Goal: Use online tool/utility: Use online tool/utility

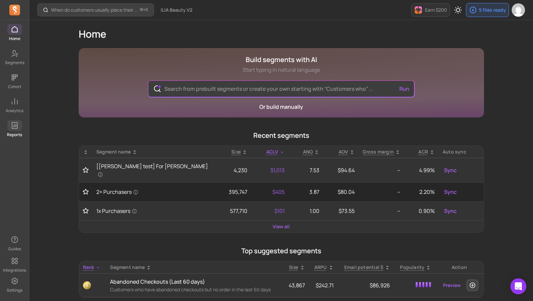
click at [15, 125] on icon at bounding box center [15, 125] width 8 height 8
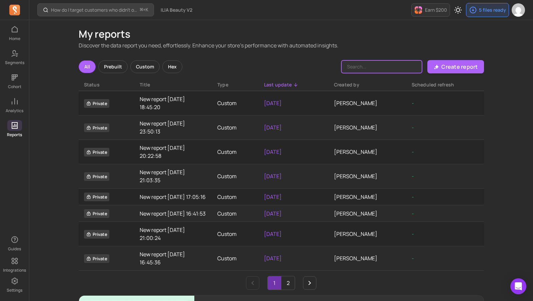
click at [374, 68] on input "Search" at bounding box center [381, 66] width 81 height 13
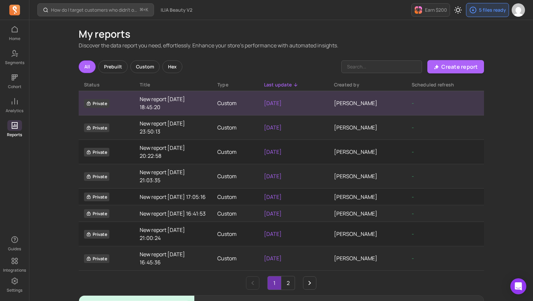
click at [226, 109] on td "Custom" at bounding box center [235, 103] width 47 height 24
click at [360, 102] on td "[PERSON_NAME]" at bounding box center [368, 103] width 78 height 24
click at [105, 103] on span "Private" at bounding box center [96, 103] width 25 height 9
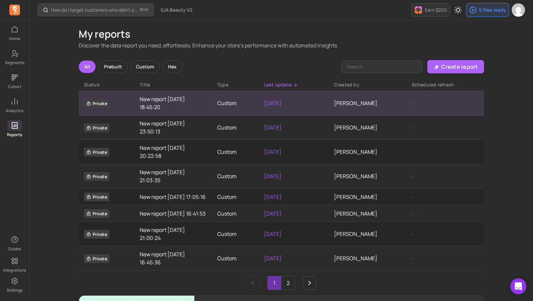
click at [301, 104] on p "[DATE]" at bounding box center [293, 103] width 59 height 8
click at [336, 104] on td "[PERSON_NAME]" at bounding box center [368, 103] width 78 height 24
click at [88, 105] on icon at bounding box center [88, 103] width 5 height 5
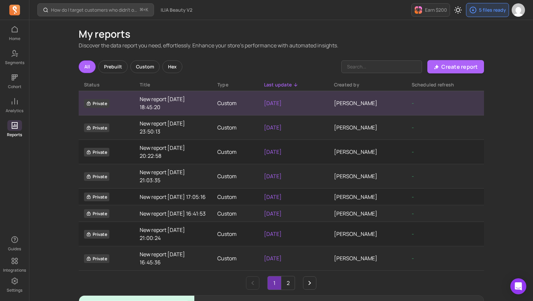
click at [351, 109] on td "[PERSON_NAME]" at bounding box center [368, 103] width 78 height 24
click at [93, 103] on span "Private" at bounding box center [96, 103] width 25 height 9
click at [162, 102] on link "New report [DATE] 18:45:20" at bounding box center [173, 103] width 67 height 16
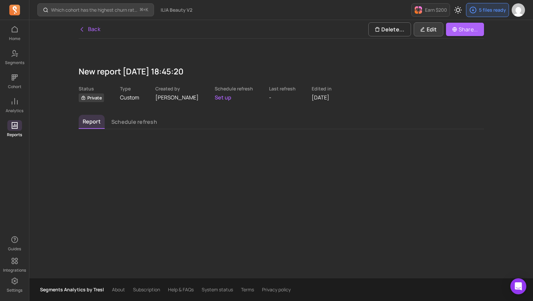
click at [424, 32] on p "Edit" at bounding box center [428, 29] width 17 height 8
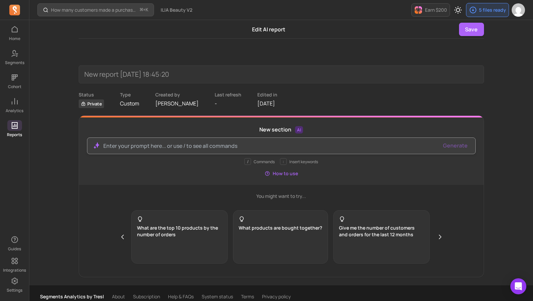
click at [283, 146] on p at bounding box center [270, 146] width 335 height 8
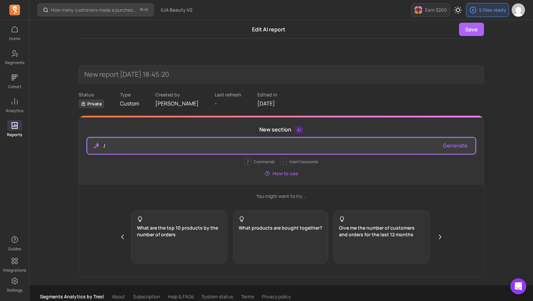
click at [134, 148] on p "/" at bounding box center [270, 146] width 335 height 8
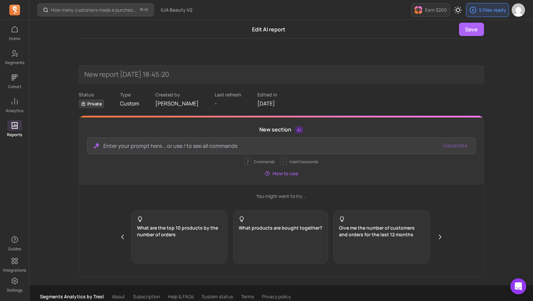
click at [286, 172] on button "How to use" at bounding box center [281, 173] width 33 height 7
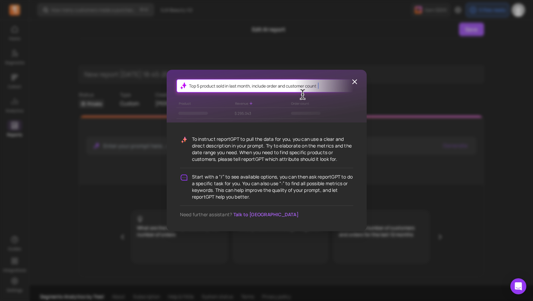
click at [115, 117] on div "To instruct reportGPT to pull the data for you, you can use a clear and direct …" at bounding box center [266, 150] width 533 height 301
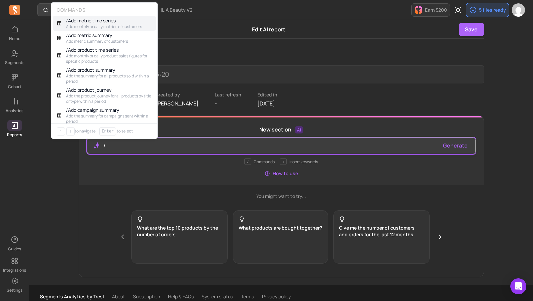
click at [122, 144] on p "/" at bounding box center [270, 146] width 335 height 8
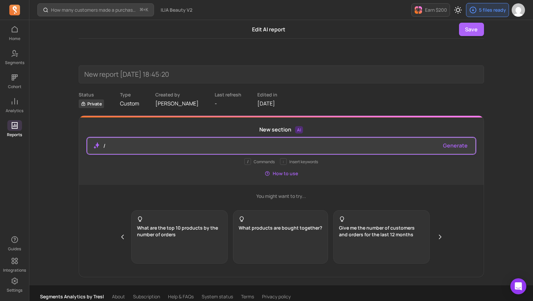
click at [200, 145] on p "/" at bounding box center [270, 146] width 335 height 8
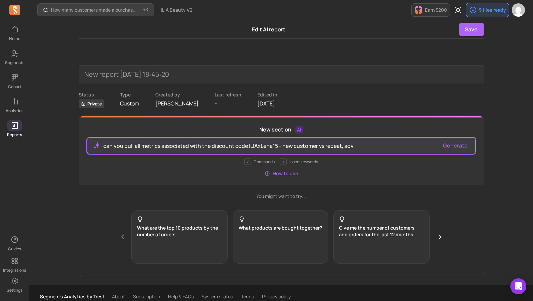
click at [278, 146] on p "can you pull all metrics associated with the discount code ILIAxLena15 - new cu…" at bounding box center [270, 146] width 335 height 8
click at [371, 145] on p "can you pull all metrics associated with the discount code ILIAxLena15 - new cu…" at bounding box center [270, 146] width 335 height 8
click at [458, 143] on button "Generate" at bounding box center [455, 145] width 25 height 8
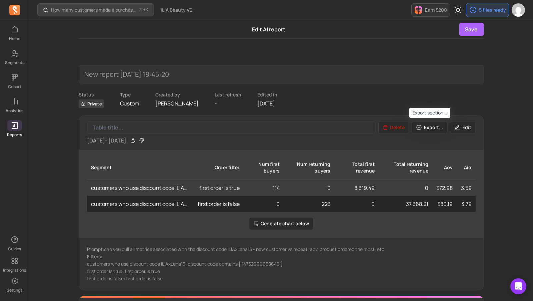
click at [420, 130] on button "Export..." at bounding box center [430, 127] width 36 height 13
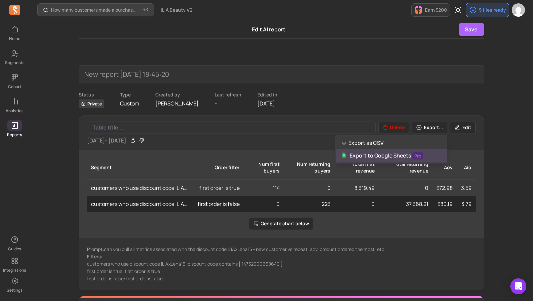
click at [376, 155] on p "Export to Google Sheets Pro" at bounding box center [387, 155] width 74 height 8
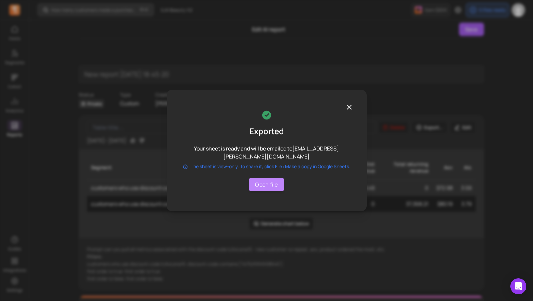
click at [259, 185] on link "Open file" at bounding box center [266, 184] width 35 height 13
click at [343, 106] on div "Exported Your sheet is ready and will be emailed to [EMAIL_ADDRESS][PERSON_NAME…" at bounding box center [267, 150] width 200 height 121
click at [345, 106] on icon "button" at bounding box center [349, 107] width 8 height 8
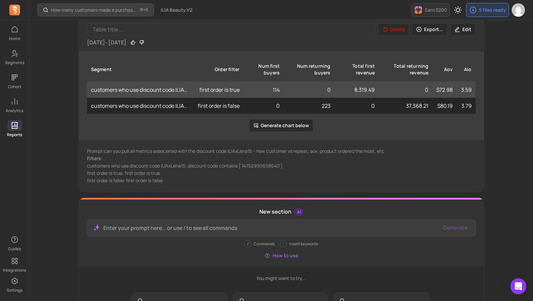
scroll to position [94, 0]
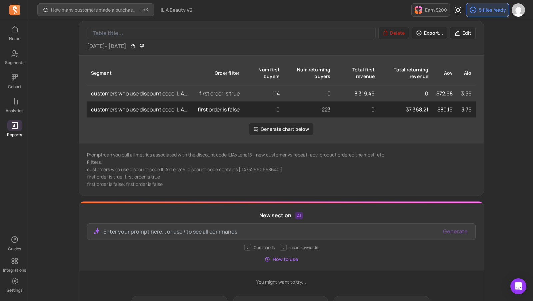
click at [466, 35] on button "Edit" at bounding box center [463, 33] width 26 height 13
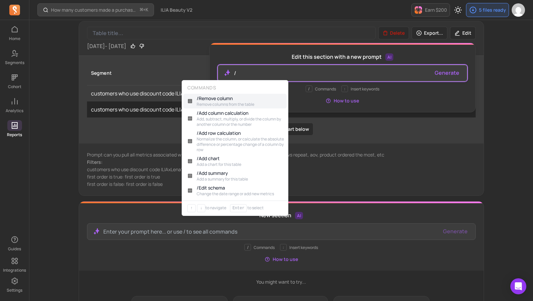
click at [304, 71] on p "/" at bounding box center [332, 73] width 196 height 8
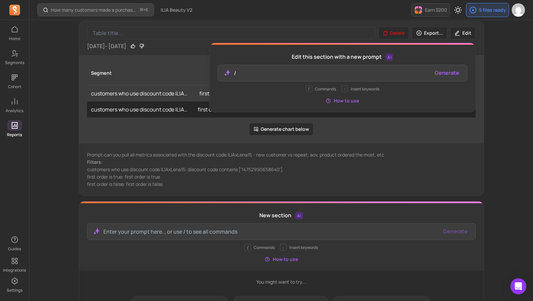
click at [447, 145] on div "Prompt: can you pull all metrics associated with the discount code ILIAxLena15 …" at bounding box center [281, 169] width 405 height 52
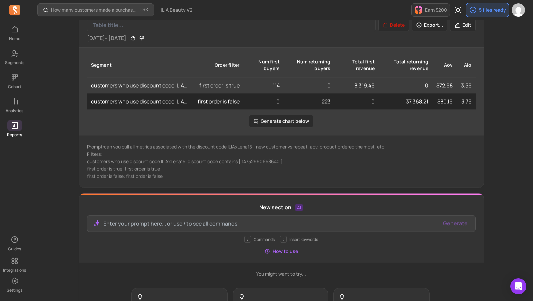
scroll to position [102, 0]
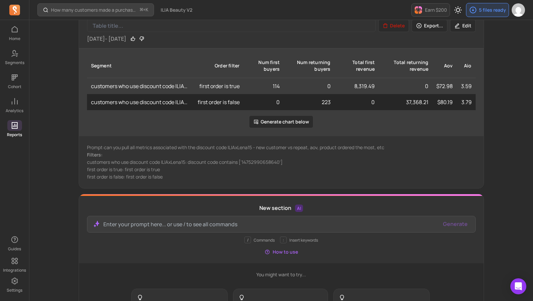
click at [158, 156] on p "Filters:" at bounding box center [281, 154] width 389 height 7
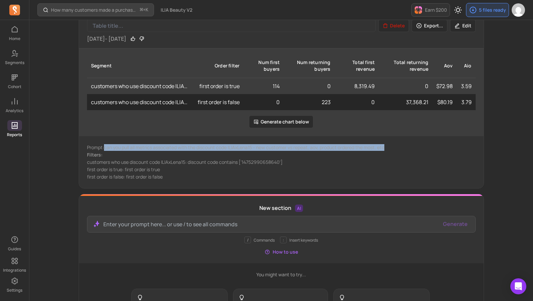
drag, startPoint x: 386, startPoint y: 148, endPoint x: 106, endPoint y: 145, distance: 280.3
click at [106, 145] on p "Prompt: can you pull all metrics associated with the discount code ILIAxLena15 …" at bounding box center [281, 147] width 389 height 7
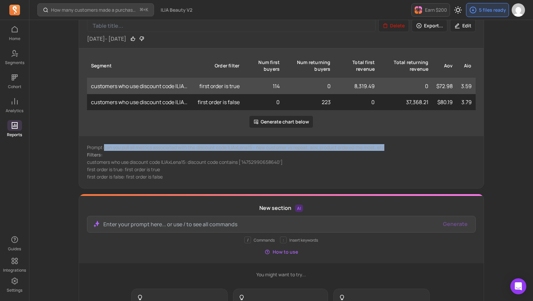
copy p "can you pull all metrics associated with the discount code ILIAxLena15 - new cu…"
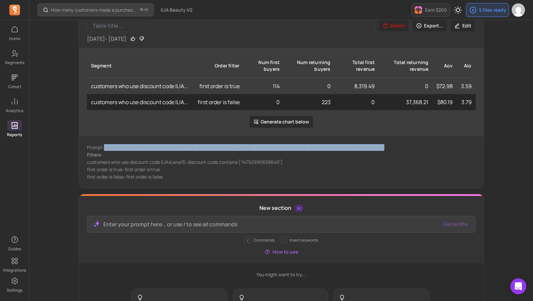
click at [464, 30] on button "Edit" at bounding box center [463, 25] width 26 height 13
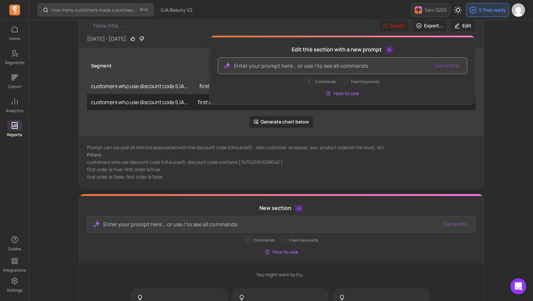
click at [258, 65] on p at bounding box center [332, 66] width 196 height 8
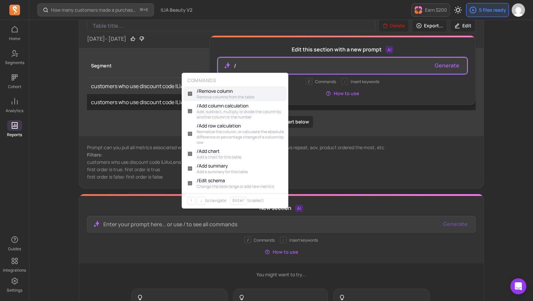
paste div
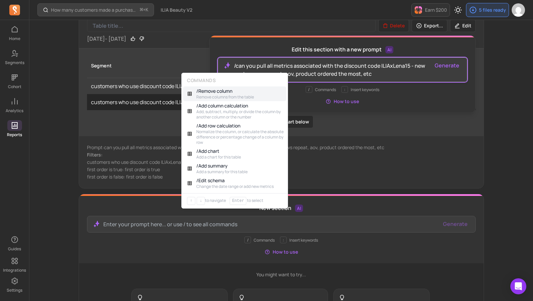
click at [236, 65] on p "/ can you pull all metrics associated with the discount code ILIAxLena15 - new …" at bounding box center [332, 70] width 196 height 16
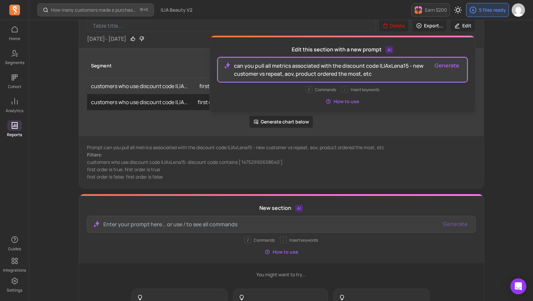
click at [386, 66] on p "can you pull all metrics associated with the discount code ILIAxLena15 - new cu…" at bounding box center [332, 70] width 196 height 16
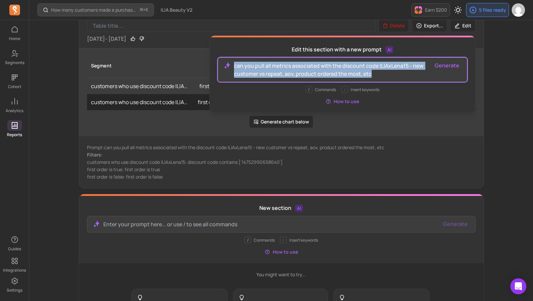
click at [386, 66] on p "can you pull all metrics associated with the discount code ILIAxLena15 - new cu…" at bounding box center [332, 70] width 196 height 16
click at [392, 64] on p "can you pull all metrics associated with the discount code ILIAxLena15 - new cu…" at bounding box center [332, 70] width 196 height 16
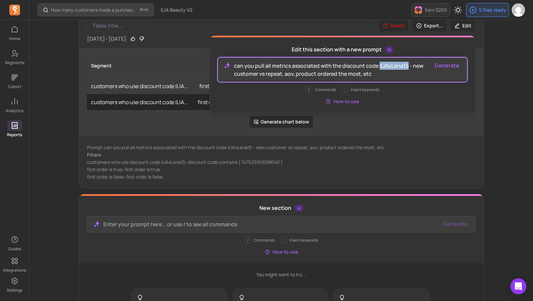
drag, startPoint x: 406, startPoint y: 65, endPoint x: 378, endPoint y: 66, distance: 28.0
click at [378, 66] on p "can you pull all metrics associated with the discount code ILIAxLena15 - new cu…" at bounding box center [332, 70] width 196 height 16
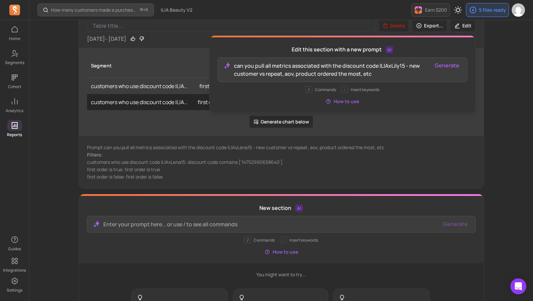
click at [441, 65] on button "Generate" at bounding box center [447, 65] width 25 height 8
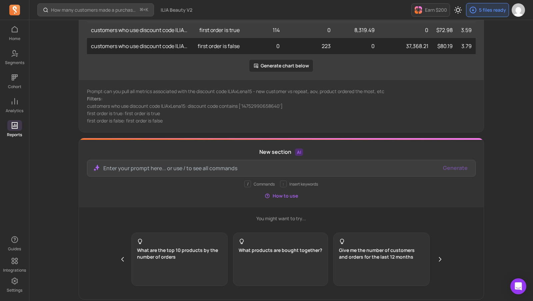
scroll to position [187, 0]
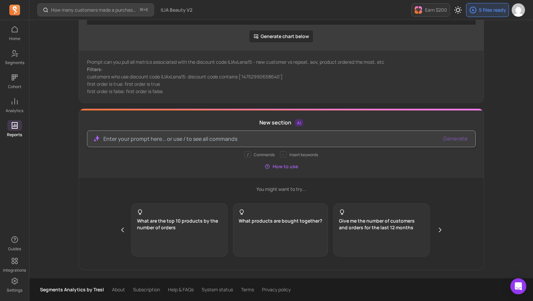
click at [302, 136] on p at bounding box center [270, 139] width 335 height 8
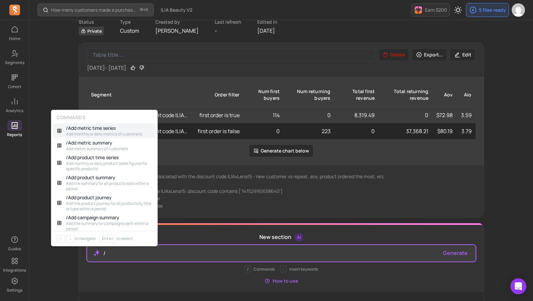
scroll to position [54, 0]
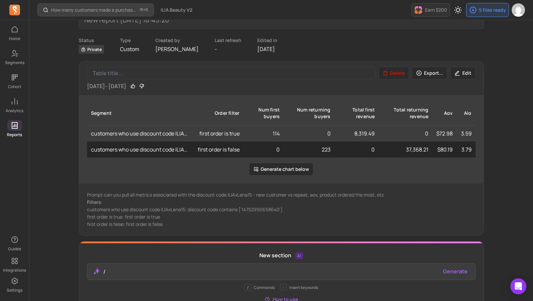
click at [339, 223] on p "first order is false: first order is false" at bounding box center [281, 224] width 389 height 7
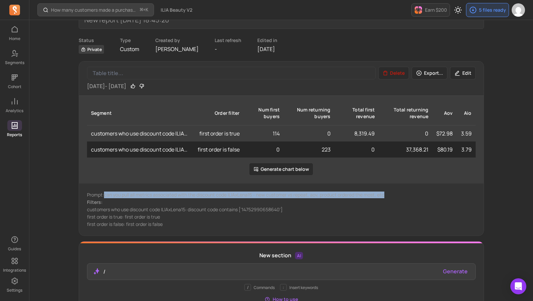
drag, startPoint x: 370, startPoint y: 194, endPoint x: 154, endPoint y: 201, distance: 216.4
click at [106, 194] on p "Prompt: can you pull all metrics associated with the discount code ILIAxLena15 …" at bounding box center [281, 194] width 389 height 7
copy p "can you pull all metrics associated with the discount code ILIAxLena15 - new cu…"
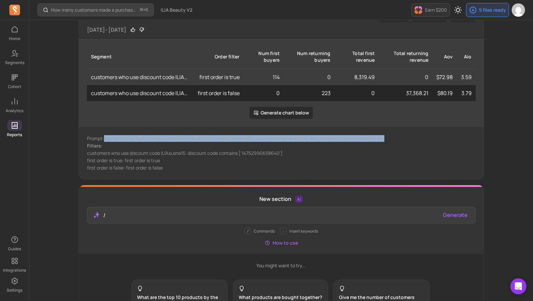
scroll to position [170, 0]
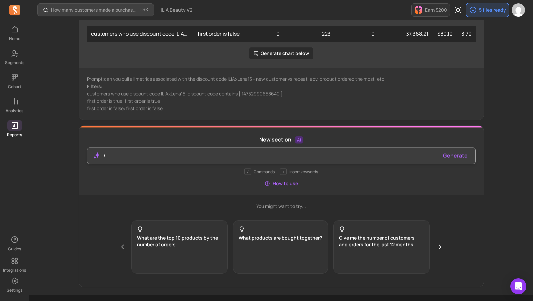
click at [150, 153] on p "/" at bounding box center [270, 156] width 335 height 8
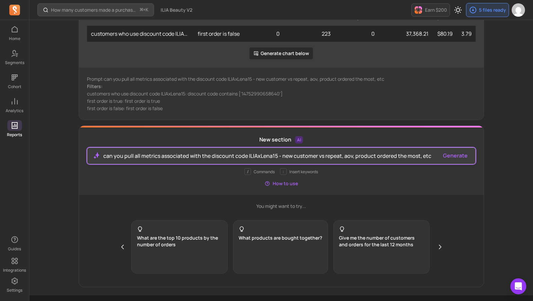
drag, startPoint x: 270, startPoint y: 156, endPoint x: 275, endPoint y: 155, distance: 5.8
click at [273, 155] on p "can you pull all metrics associated with the discount code ILIAxLena15 - new cu…" at bounding box center [270, 156] width 335 height 8
click at [459, 155] on button "Generate" at bounding box center [455, 155] width 25 height 8
